Goal: Transaction & Acquisition: Purchase product/service

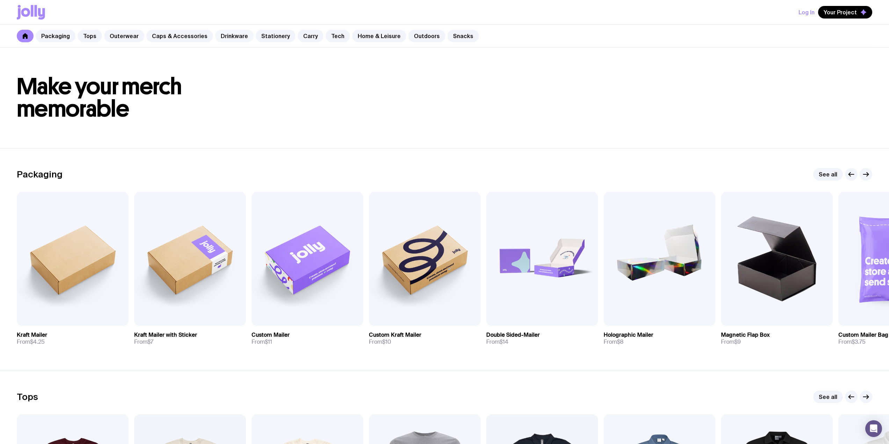
click at [216, 35] on link "Drinkware" at bounding box center [234, 36] width 38 height 13
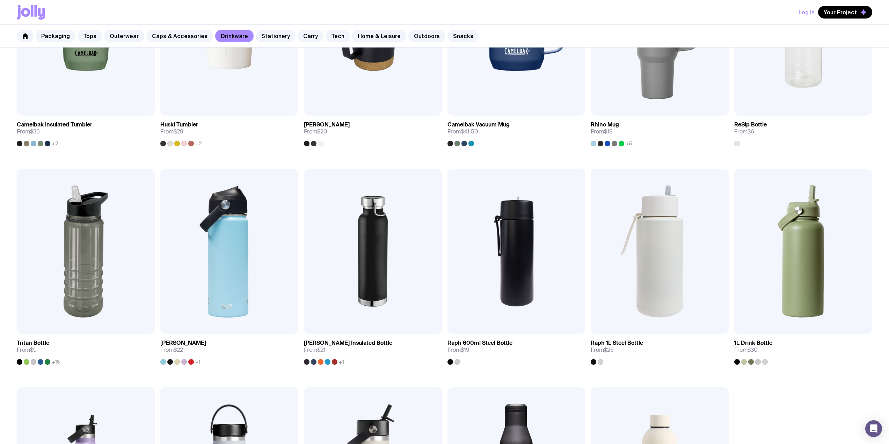
scroll to position [466, 0]
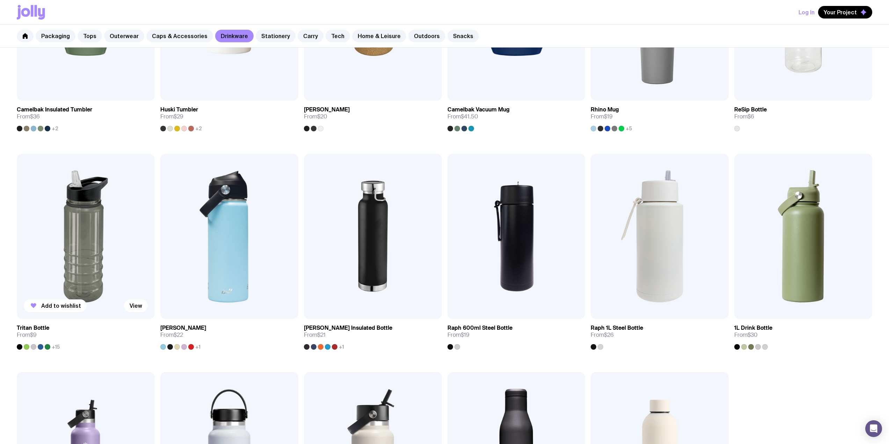
click at [118, 221] on img at bounding box center [86, 237] width 138 height 166
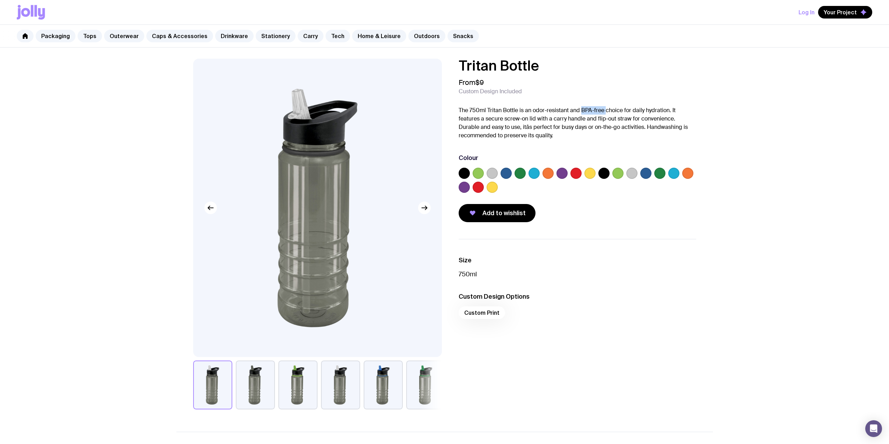
drag, startPoint x: 606, startPoint y: 109, endPoint x: 583, endPoint y: 110, distance: 23.4
click at [583, 110] on p "The 750ml Tritan Bottle is an odor-resistant and BPA-free choice for daily hydr…" at bounding box center [578, 123] width 238 height 34
click at [740, 111] on div "Tritan Bottle From $9 Custom Design Included The 750ml Tritan Bottle is an odor…" at bounding box center [444, 362] width 889 height 629
